Goal: Feedback & Contribution: Leave review/rating

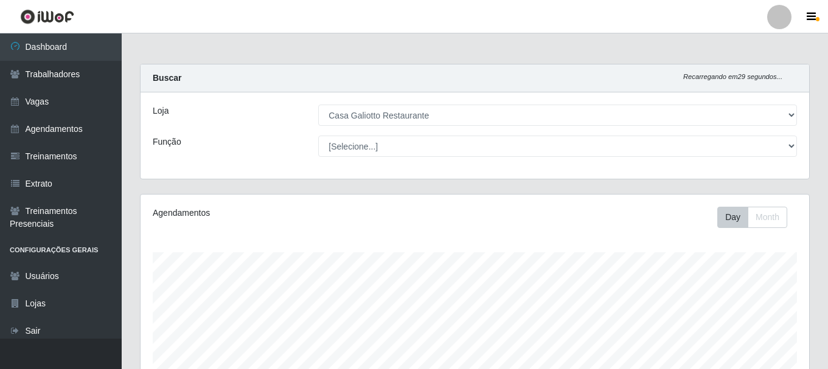
select select "279"
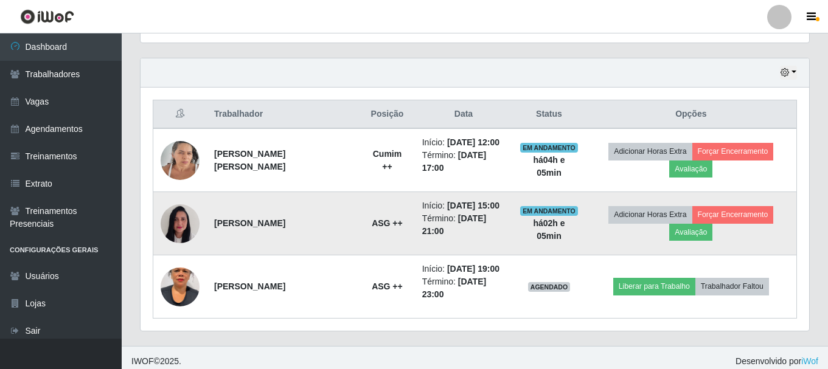
scroll to position [253, 669]
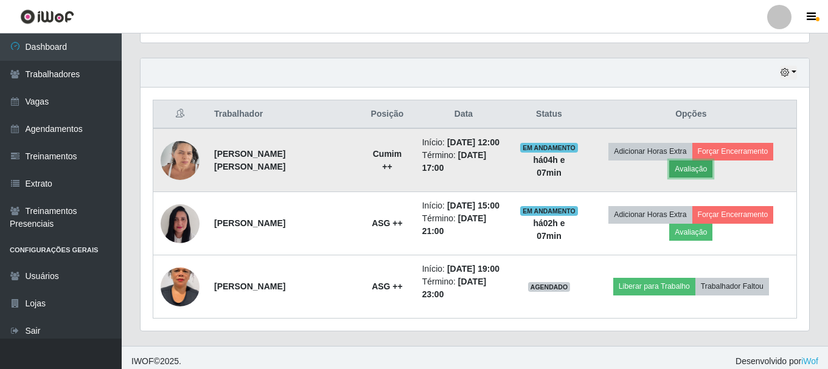
click at [707, 172] on button "Avaliação" at bounding box center [691, 169] width 43 height 17
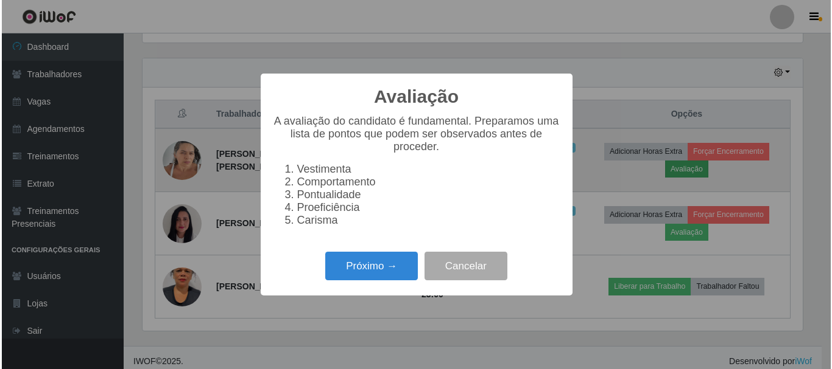
scroll to position [253, 663]
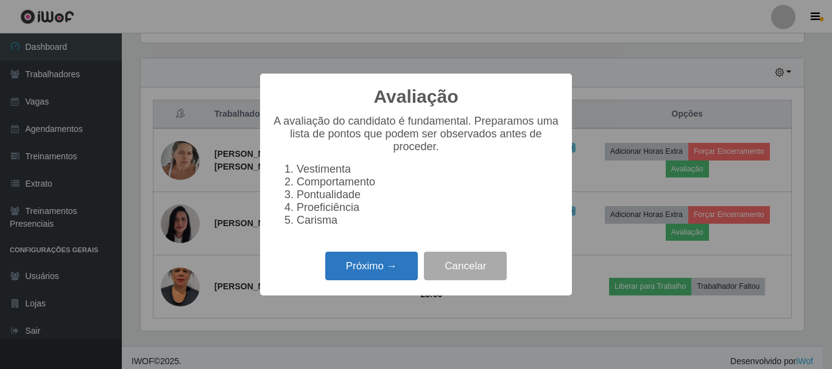
click at [349, 266] on button "Próximo →" at bounding box center [371, 266] width 93 height 29
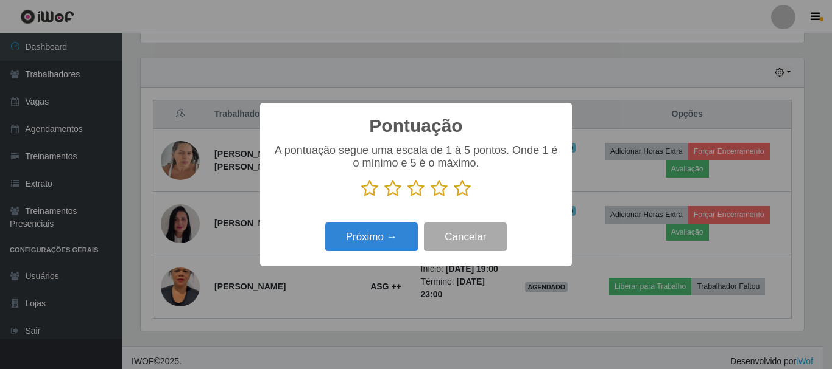
click at [366, 195] on icon at bounding box center [369, 189] width 17 height 18
click at [361, 198] on input "radio" at bounding box center [361, 198] width 0 height 0
click at [357, 239] on button "Próximo →" at bounding box center [371, 237] width 93 height 29
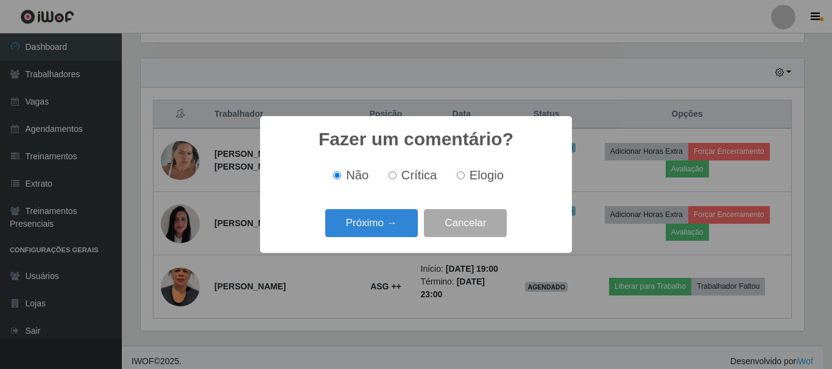
click at [395, 177] on input "Crítica" at bounding box center [392, 176] width 8 height 8
radio input "true"
click at [362, 225] on button "Próximo →" at bounding box center [371, 223] width 93 height 29
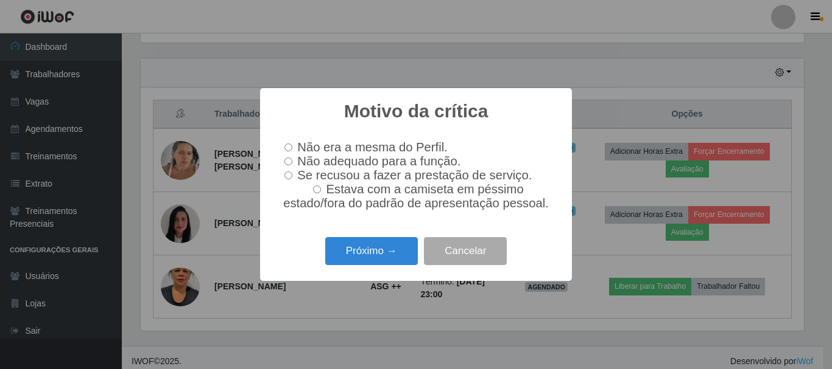
click at [428, 181] on span "Se recusou a fazer a prestação de serviço." at bounding box center [414, 175] width 234 height 13
click at [292, 180] on input "Se recusou a fazer a prestação de serviço." at bounding box center [288, 176] width 8 height 8
radio input "true"
click at [388, 261] on button "Próximo →" at bounding box center [371, 251] width 93 height 29
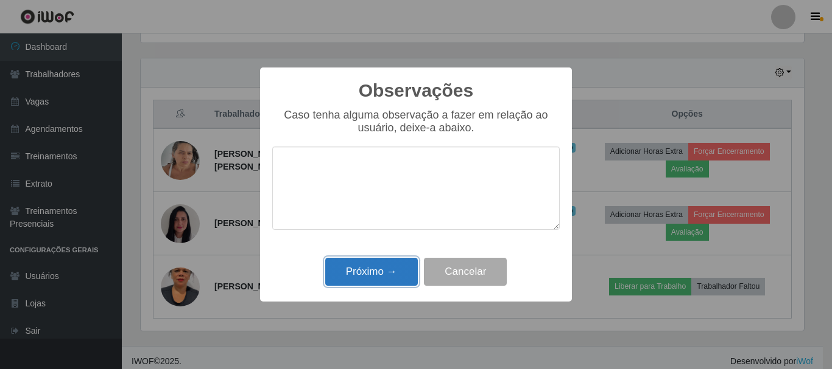
click at [379, 276] on button "Próximo →" at bounding box center [371, 272] width 93 height 29
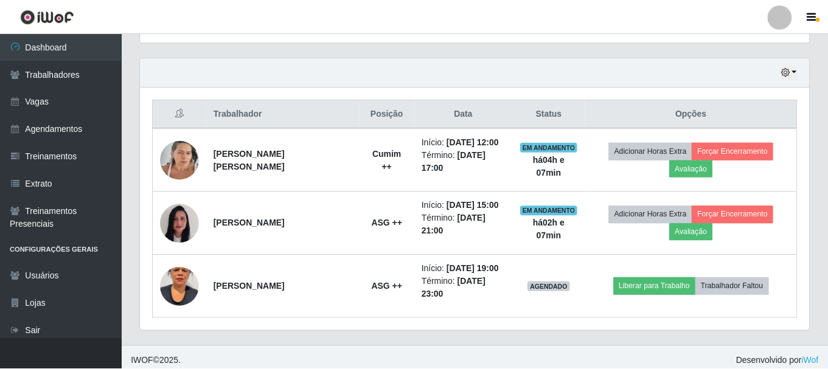
scroll to position [253, 669]
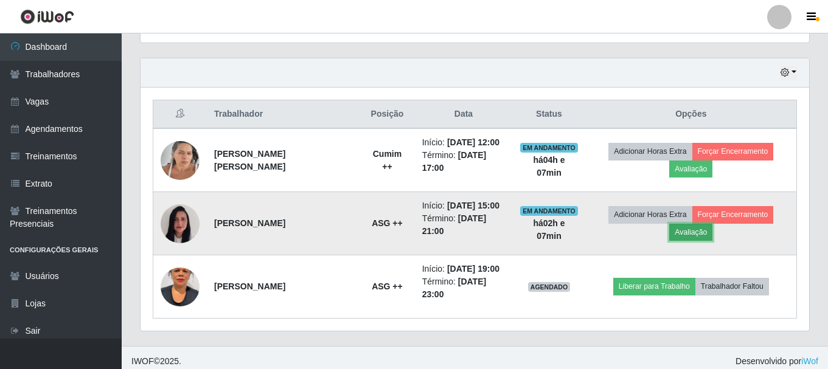
click at [695, 237] on button "Avaliação" at bounding box center [691, 232] width 43 height 17
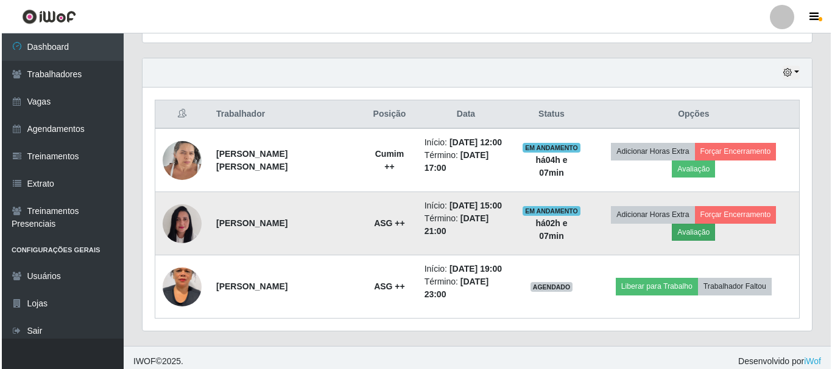
scroll to position [253, 663]
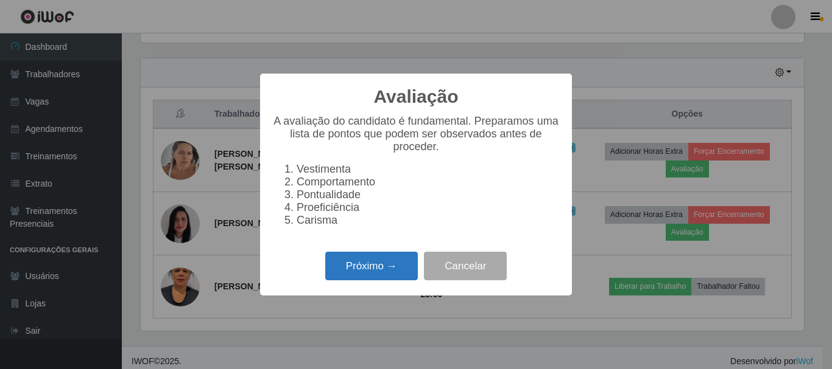
click at [368, 277] on button "Próximo →" at bounding box center [371, 266] width 93 height 29
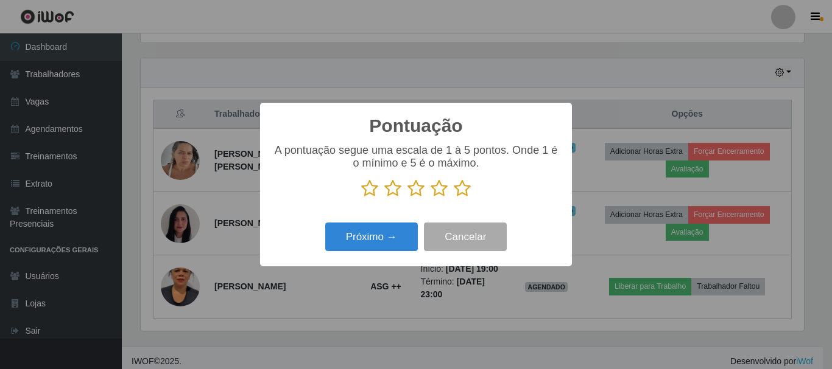
scroll to position [608470, 608059]
click at [470, 190] on icon at bounding box center [461, 189] width 17 height 18
click at [453, 198] on input "radio" at bounding box center [453, 198] width 0 height 0
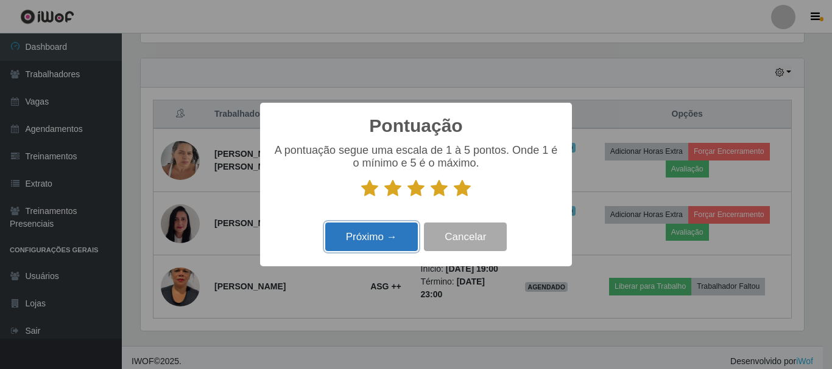
click at [375, 248] on button "Próximo →" at bounding box center [371, 237] width 93 height 29
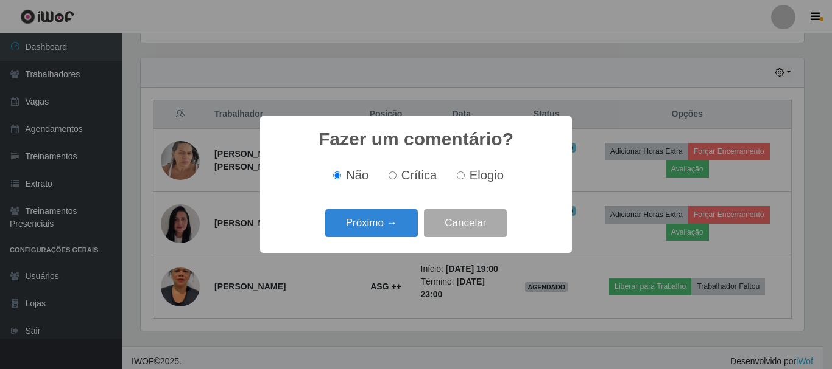
click at [460, 177] on input "Elogio" at bounding box center [461, 176] width 8 height 8
radio input "true"
click at [390, 225] on button "Próximo →" at bounding box center [371, 223] width 93 height 29
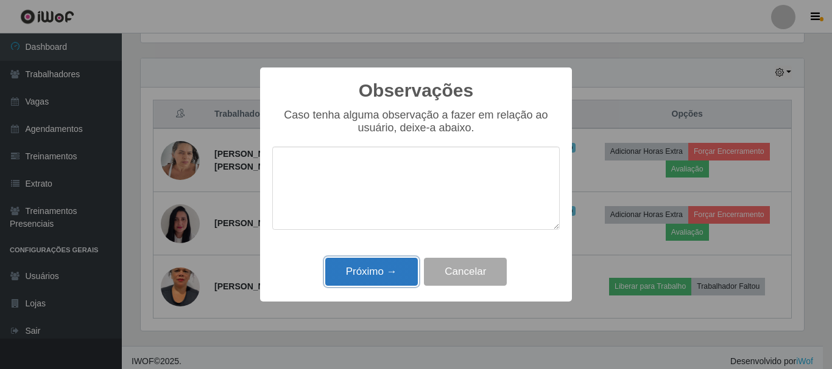
click at [368, 282] on button "Próximo →" at bounding box center [371, 272] width 93 height 29
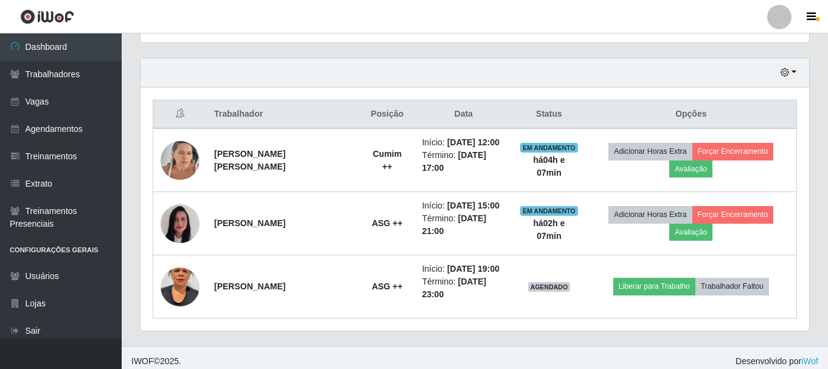
scroll to position [385, 0]
